Goal: Task Accomplishment & Management: Manage account settings

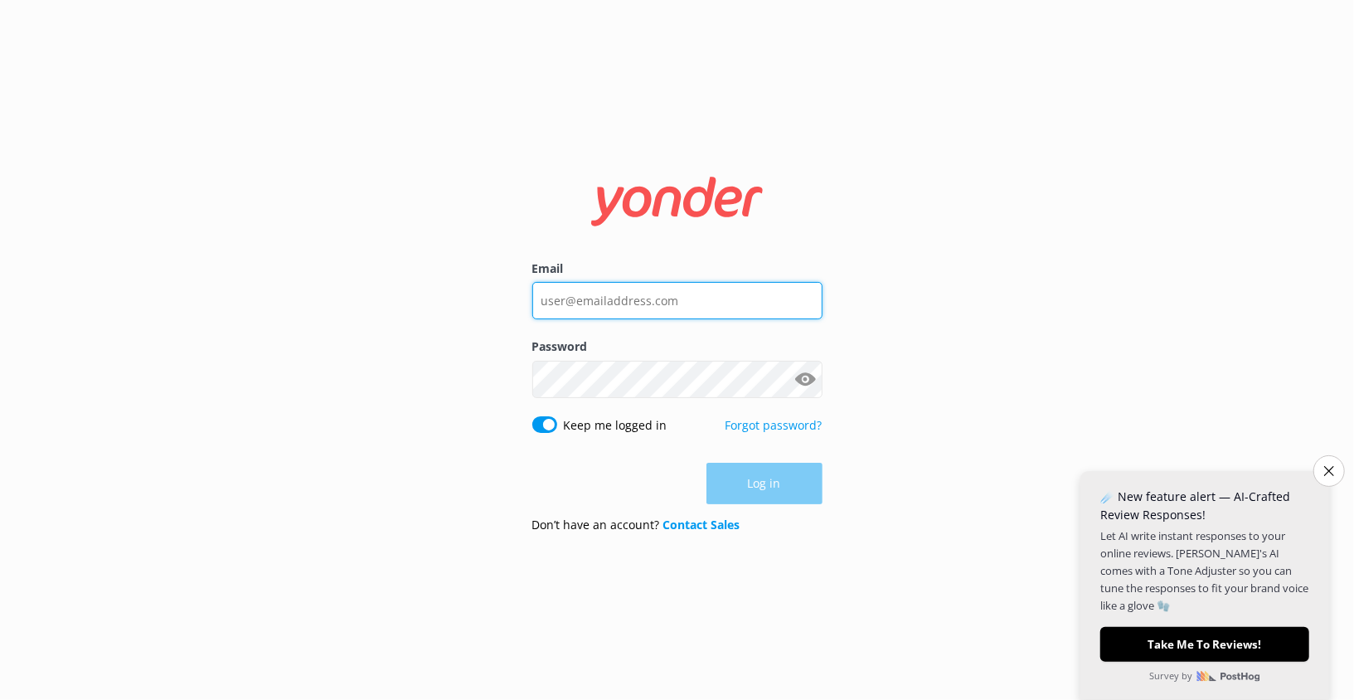
click at [659, 311] on input "Email" at bounding box center [677, 300] width 290 height 37
type input "[EMAIL_ADDRESS][DOMAIN_NAME]"
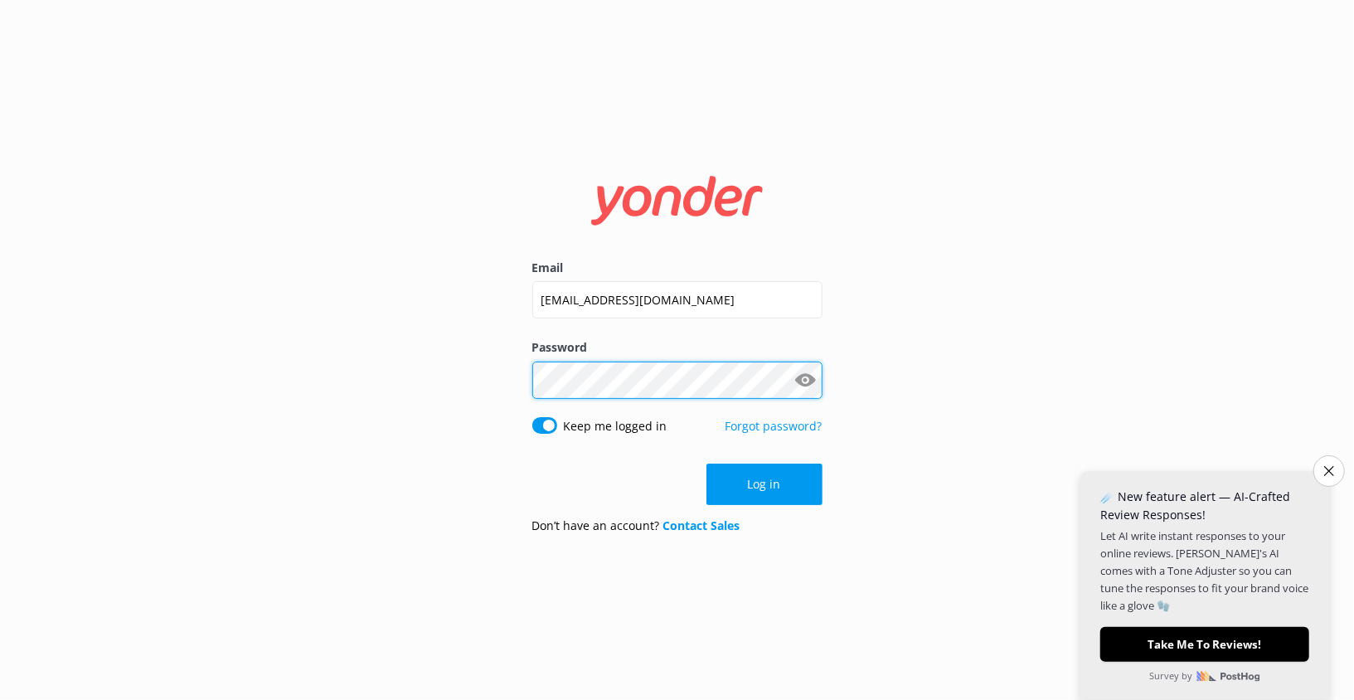
click button "Log in" at bounding box center [764, 484] width 116 height 41
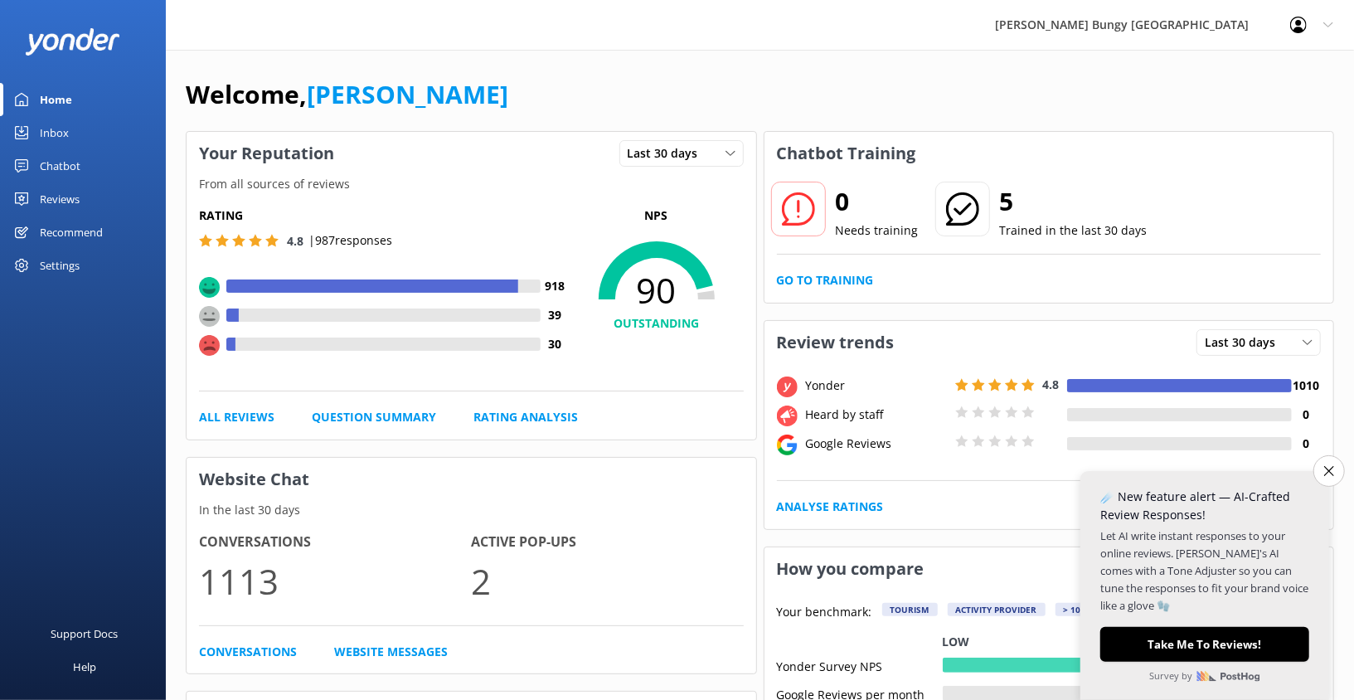
click at [54, 187] on div "Reviews" at bounding box center [60, 198] width 40 height 33
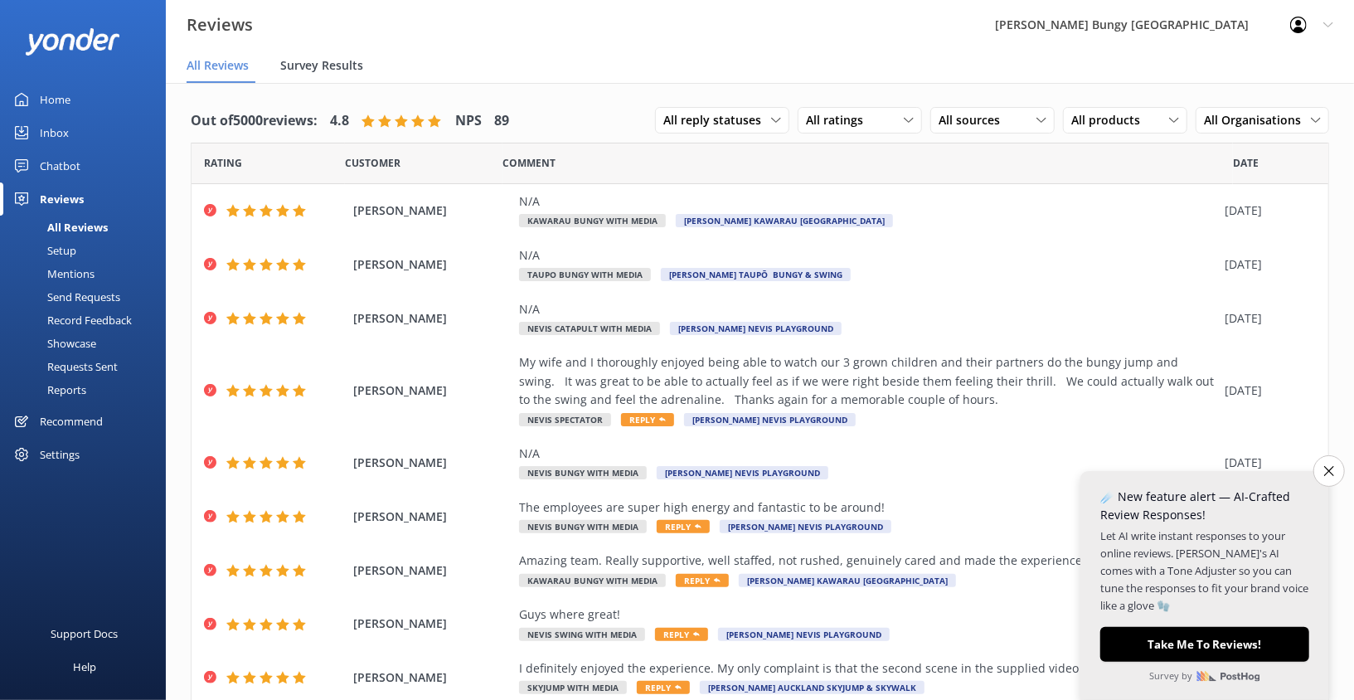
click at [325, 73] on span "Survey Results" at bounding box center [321, 65] width 83 height 17
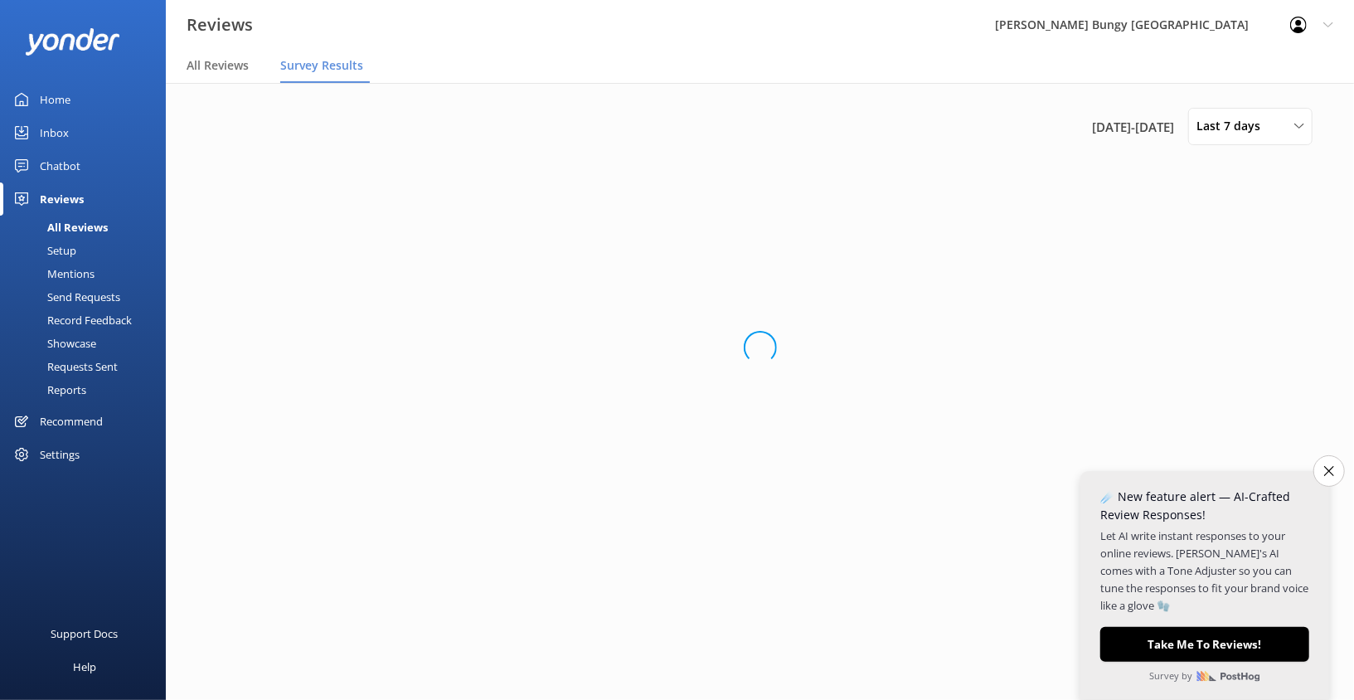
click at [75, 251] on div "Setup" at bounding box center [43, 250] width 66 height 23
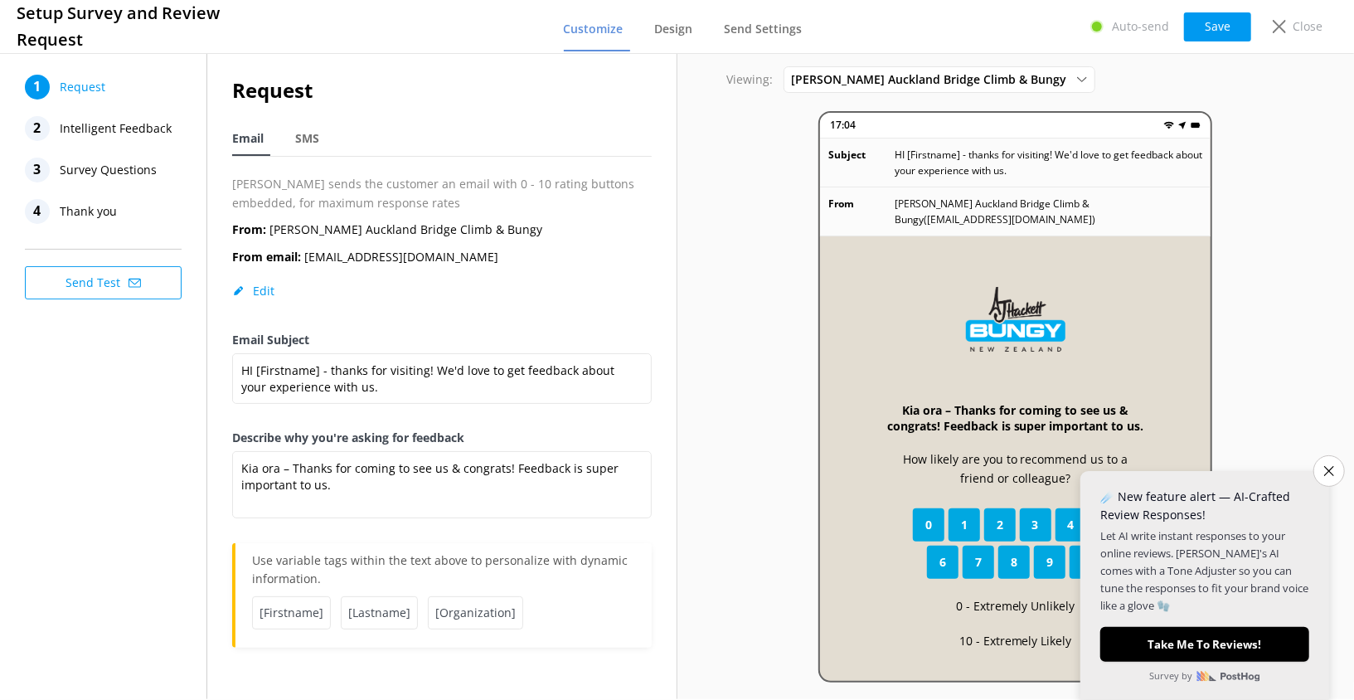
click at [129, 168] on span "Survey Questions" at bounding box center [108, 170] width 97 height 25
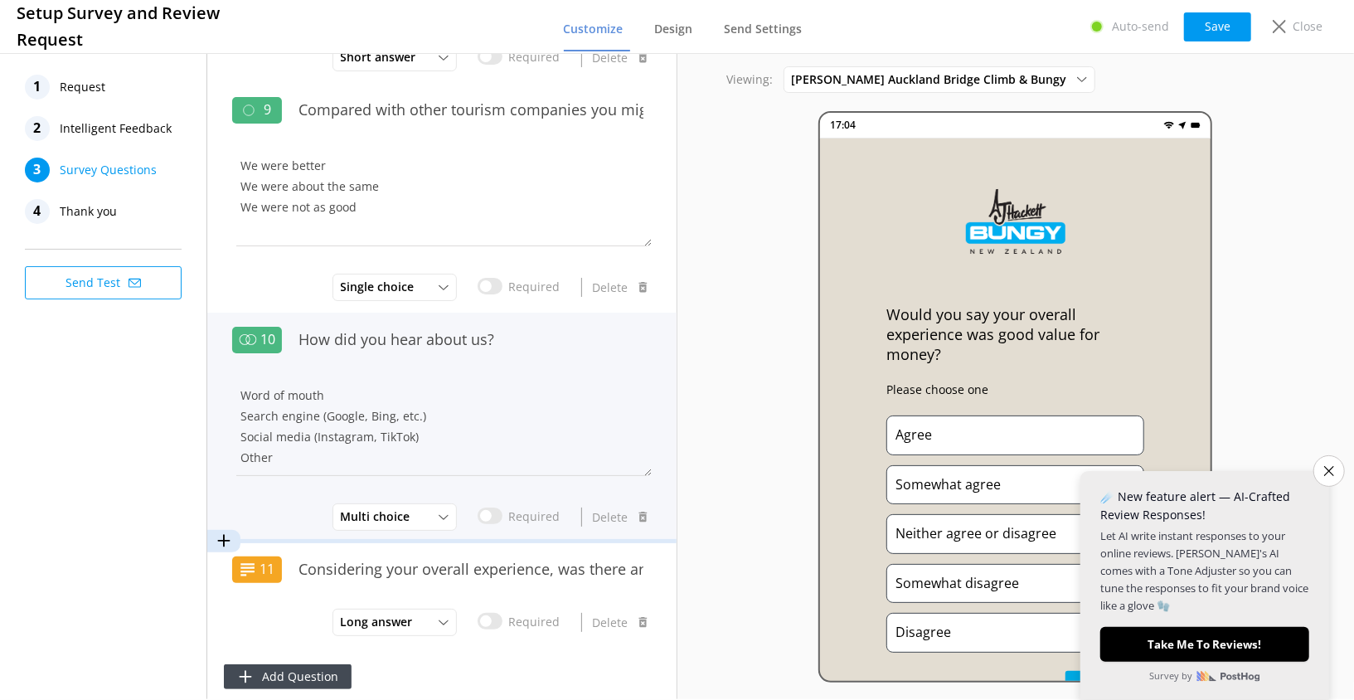
scroll to position [2177, 0]
click at [459, 435] on textarea "Word of mouth Search engine (Google, Bing, etc.) Social media (Instagram, TikTo…" at bounding box center [442, 424] width 420 height 100
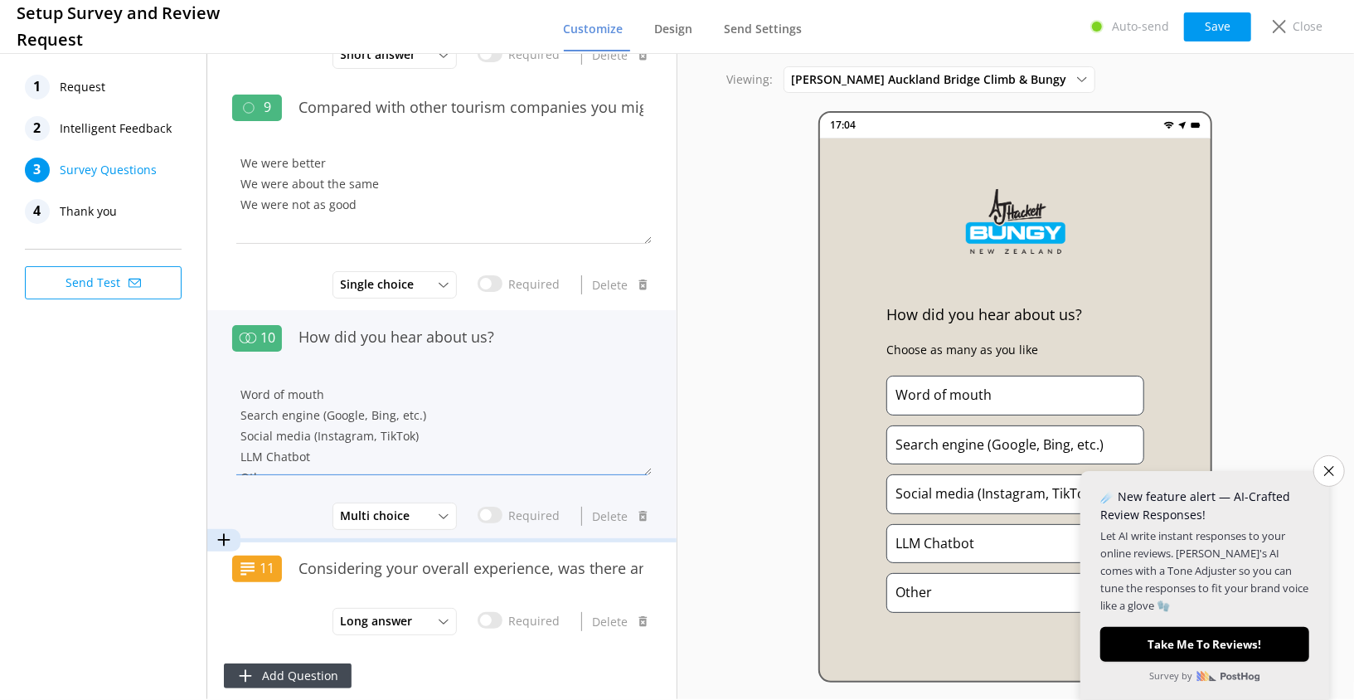
click at [263, 459] on textarea "Word of mouth Search engine (Google, Bing, etc.) Social media (Instagram, TikTo…" at bounding box center [442, 426] width 420 height 100
click at [328, 459] on textarea "Word of mouth Search engine (Google, Bing, etc.) Social media (Instagram, TikTo…" at bounding box center [442, 426] width 420 height 100
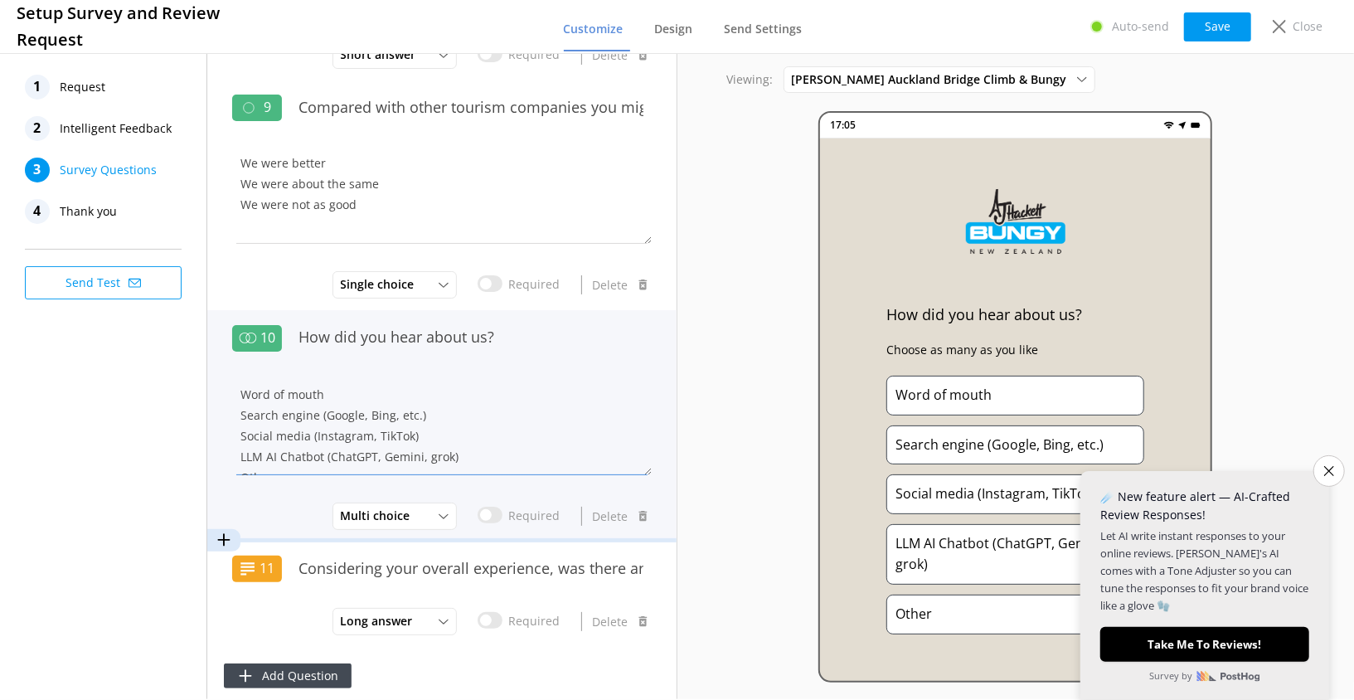
click at [435, 452] on textarea "Word of mouth Search engine (Google, Bing, etc.) Social media (Instagram, TikTo…" at bounding box center [442, 426] width 420 height 100
click at [427, 453] on textarea "Word of mouth Search engine (Google, Bing, etc.) Social media (Instagram, TikTo…" at bounding box center [442, 426] width 420 height 100
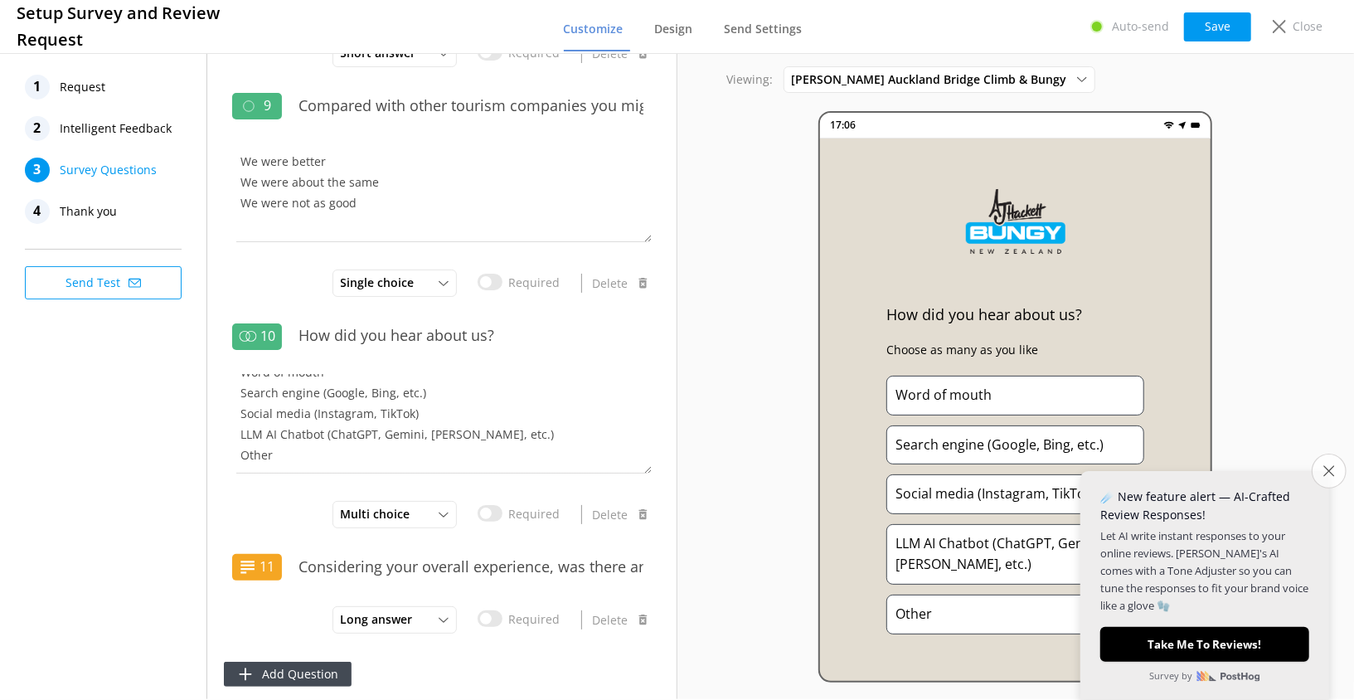
click at [1329, 478] on button "Close survey" at bounding box center [1329, 471] width 35 height 35
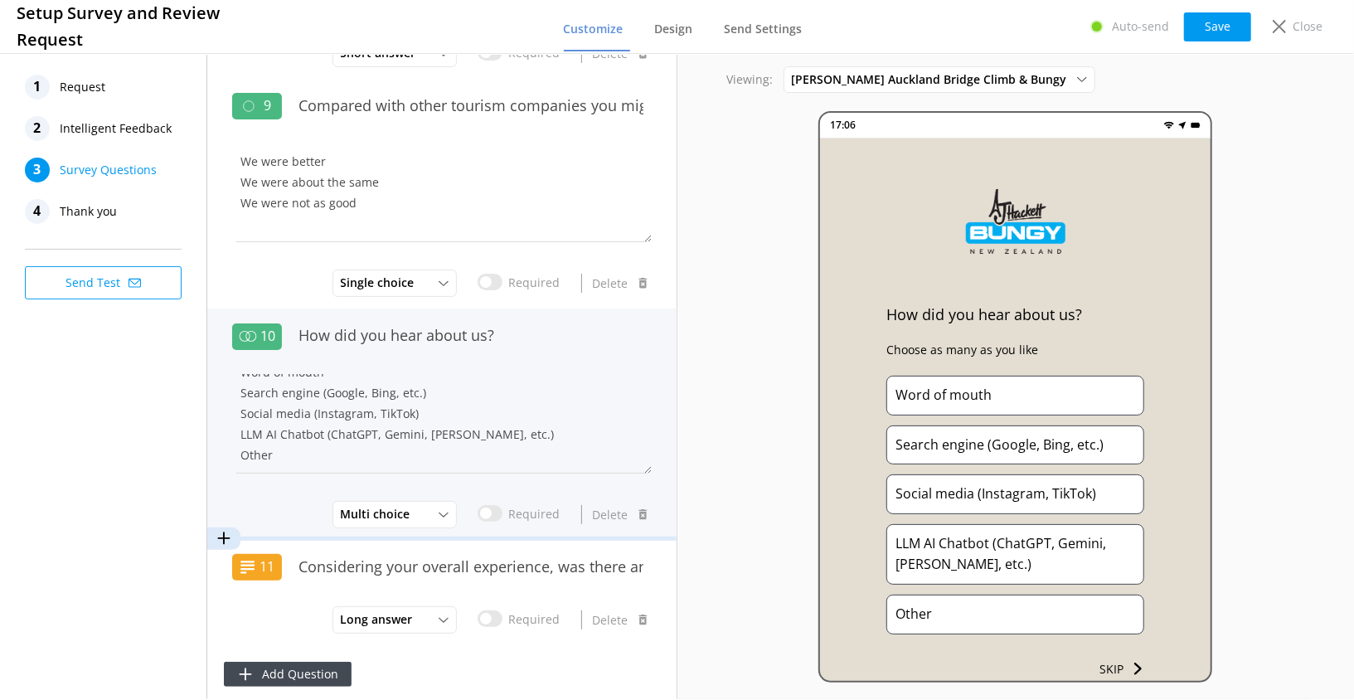
scroll to position [0, 0]
click at [410, 430] on textarea "Word of mouth Search engine (Google, Bing, etc.) Social media (Instagram, TikTo…" at bounding box center [442, 424] width 420 height 100
click at [419, 431] on textarea "Word of mouth Search engine (Google, Bing, etc.) Social media (Instagram, TikTo…" at bounding box center [442, 424] width 420 height 100
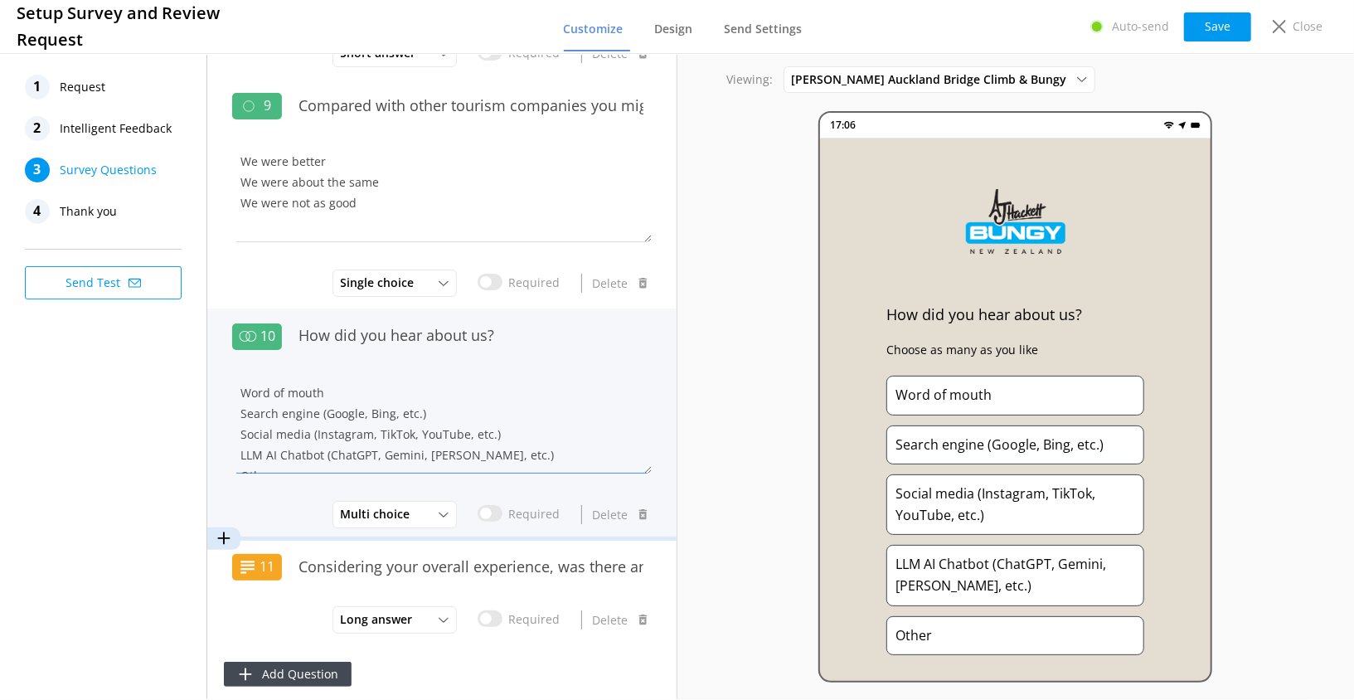
scroll to position [21, 0]
click at [266, 430] on textarea "Word of mouth Search engine (Google, Bing, etc.) Social media (Instagram, TikTo…" at bounding box center [442, 424] width 420 height 100
type textarea "Word of mouth Search engine (Google, Bing, etc.) Social media (Instagram, TikTo…"
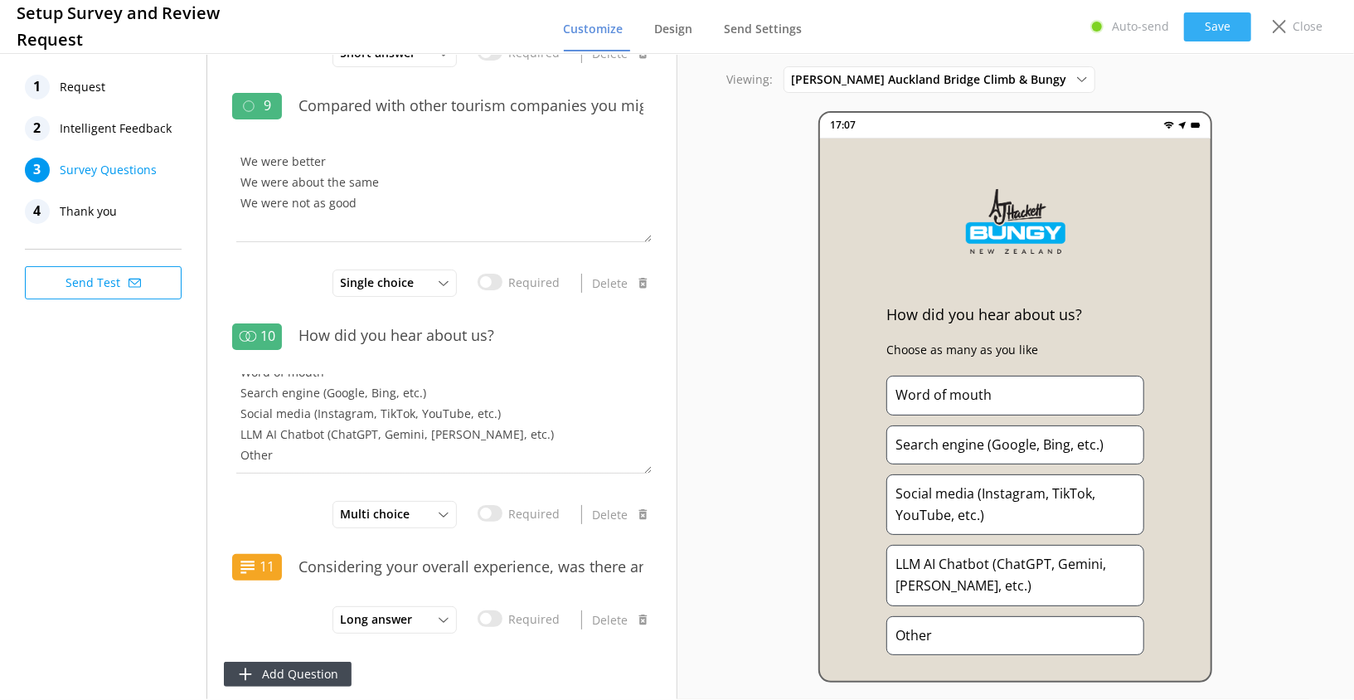
click at [1195, 25] on button "Save" at bounding box center [1217, 26] width 67 height 29
click at [1214, 19] on button "Save" at bounding box center [1217, 26] width 67 height 29
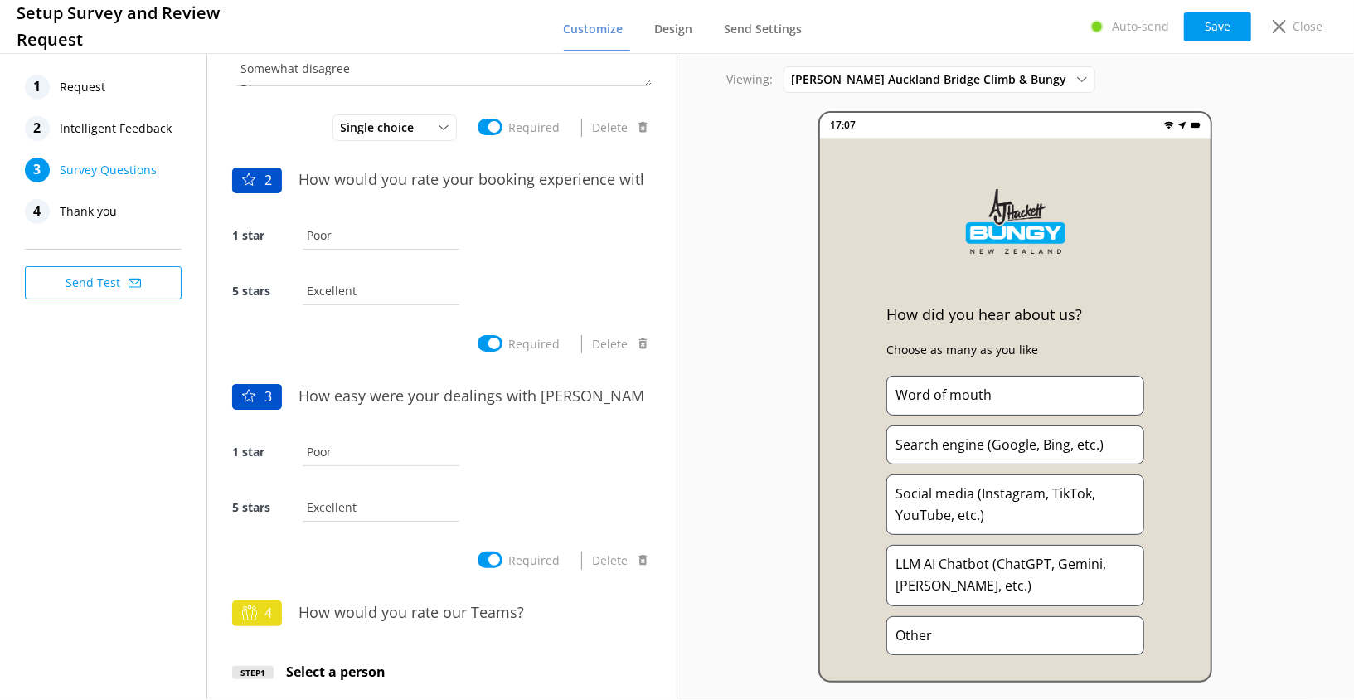
scroll to position [0, 0]
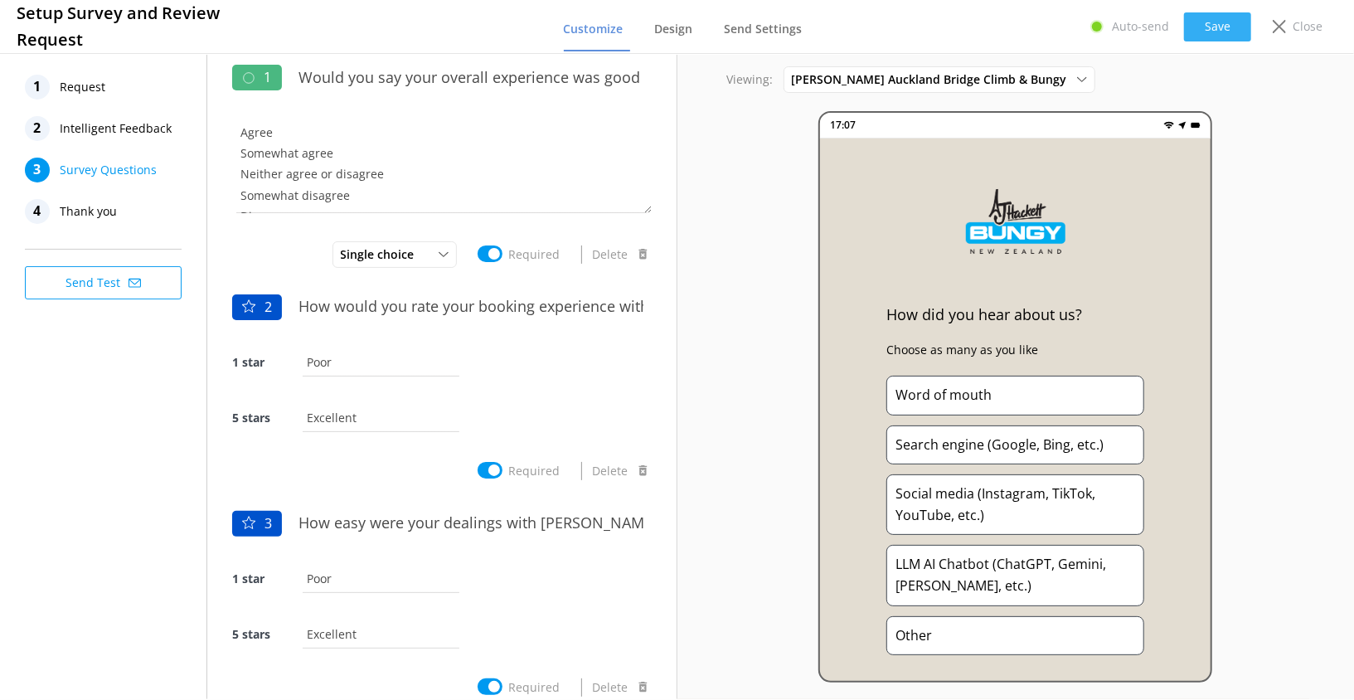
click at [1233, 24] on button "Save" at bounding box center [1217, 26] width 67 height 29
click at [1289, 23] on div "Close" at bounding box center [1294, 26] width 66 height 28
